Goal: Task Accomplishment & Management: Manage account settings

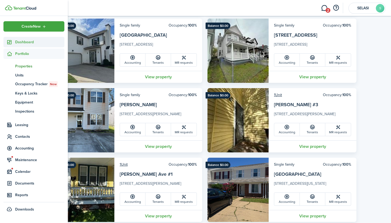
click at [25, 43] on span "Dashboard" at bounding box center [39, 42] width 49 height 6
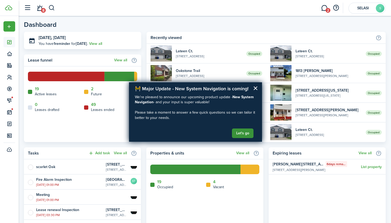
click at [242, 132] on button "Let's go" at bounding box center [243, 134] width 22 height 10
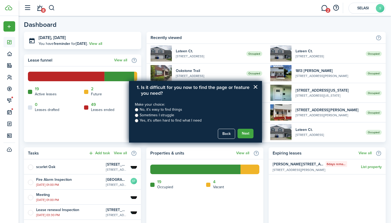
click at [137, 115] on input "Sometimes I struggle" at bounding box center [136, 115] width 3 height 3
radio input "true"
click at [247, 136] on button "Next" at bounding box center [245, 134] width 16 height 10
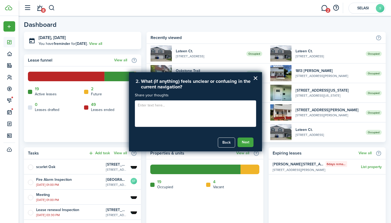
click at [247, 137] on div "Next" at bounding box center [247, 139] width 17 height 15
click at [246, 142] on button "Next" at bounding box center [245, 143] width 16 height 10
click at [246, 141] on button "Submit Feedback" at bounding box center [234, 143] width 37 height 10
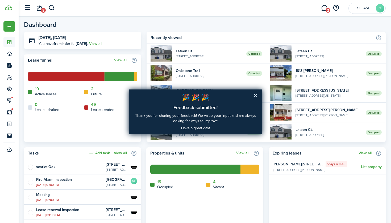
click at [253, 95] on button "×" at bounding box center [255, 95] width 5 height 9
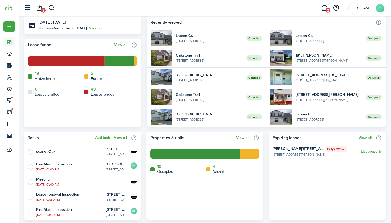
scroll to position [14, 0]
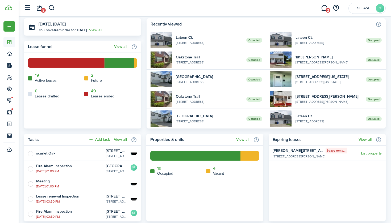
click at [215, 169] on link "4" at bounding box center [214, 168] width 2 height 5
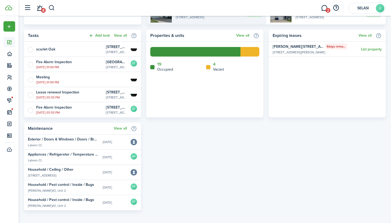
scroll to position [119, 0]
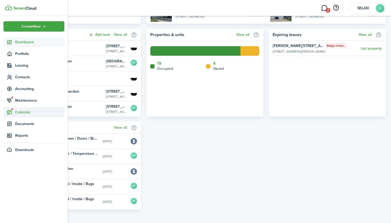
click at [17, 110] on span "Calendar" at bounding box center [39, 113] width 49 height 6
click at [34, 124] on span "Calendar" at bounding box center [35, 125] width 40 height 6
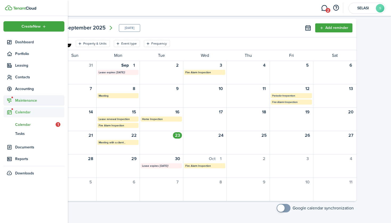
click at [32, 103] on span "Maintenance" at bounding box center [39, 101] width 49 height 6
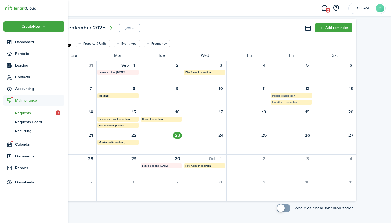
click at [44, 112] on span "Requests" at bounding box center [35, 113] width 40 height 6
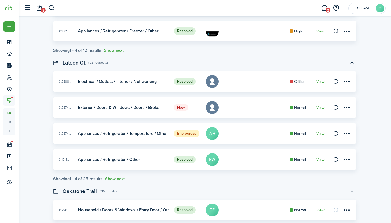
scroll to position [516, 0]
click at [319, 107] on link "View" at bounding box center [320, 108] width 8 height 4
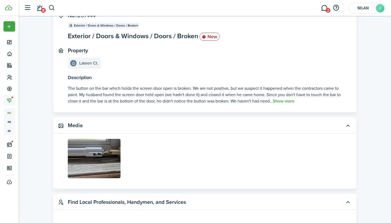
scroll to position [39, 0]
click at [283, 100] on button "Show more" at bounding box center [284, 101] width 22 height 5
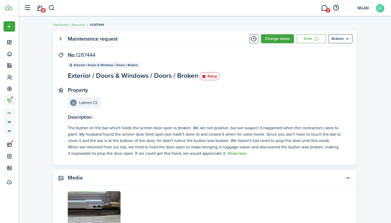
scroll to position [0, 0]
click at [157, 120] on panel-main-title "Description" at bounding box center [205, 117] width 274 height 7
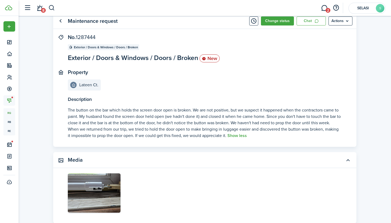
scroll to position [21, 0]
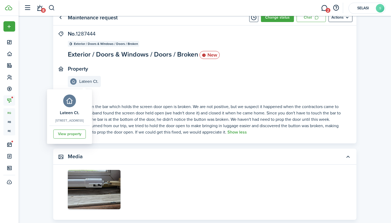
click at [89, 79] on e-details-info-title "Lateen Ct." at bounding box center [88, 81] width 19 height 5
click at [86, 135] on link "View property" at bounding box center [69, 134] width 32 height 9
